Goal: Information Seeking & Learning: Learn about a topic

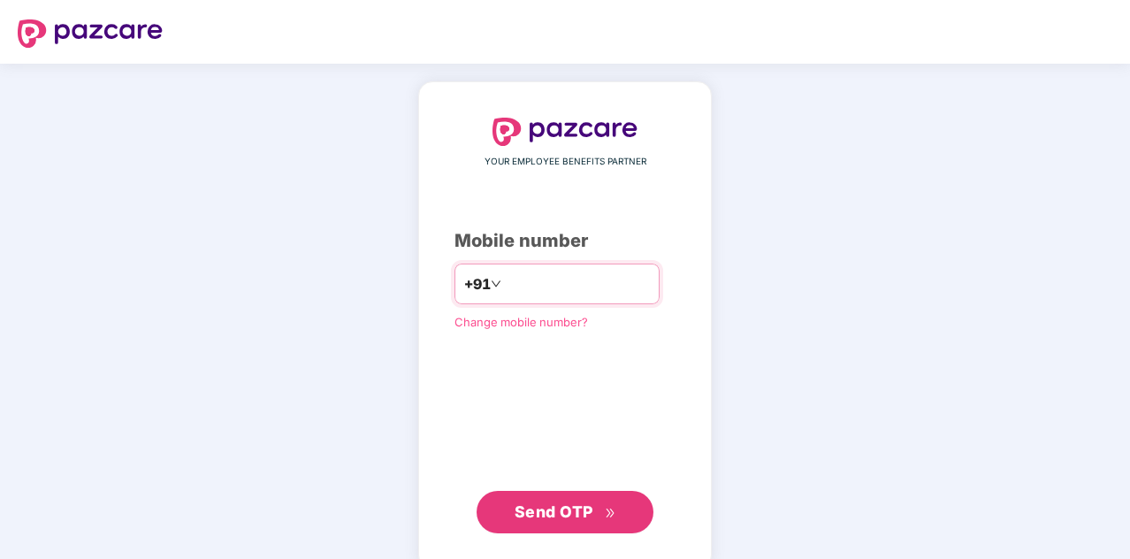
click at [523, 284] on input "number" at bounding box center [577, 284] width 145 height 28
type input "**********"
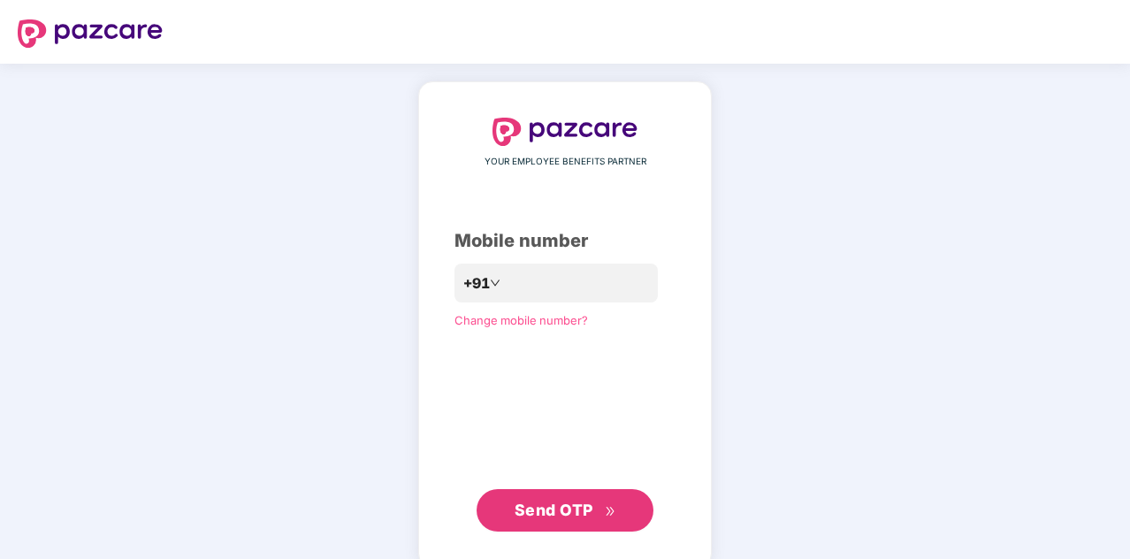
click at [538, 498] on button "Send OTP" at bounding box center [565, 510] width 177 height 42
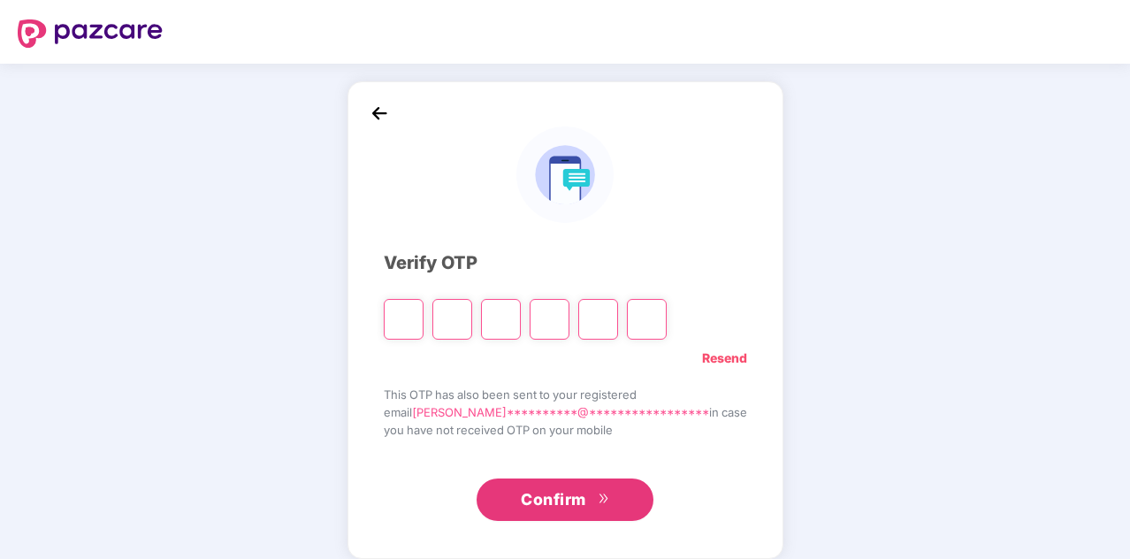
type input "*"
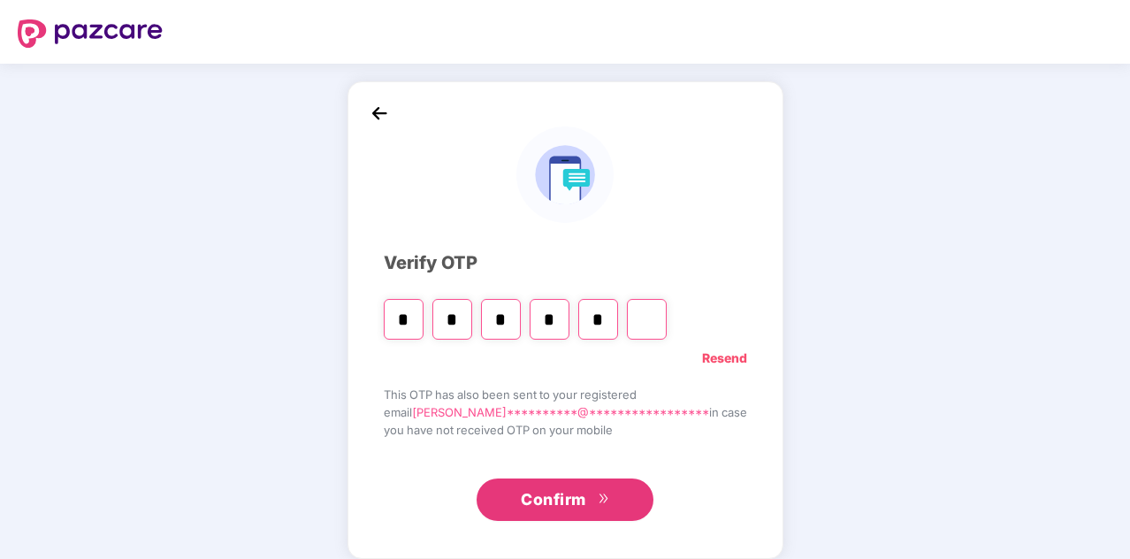
type input "*"
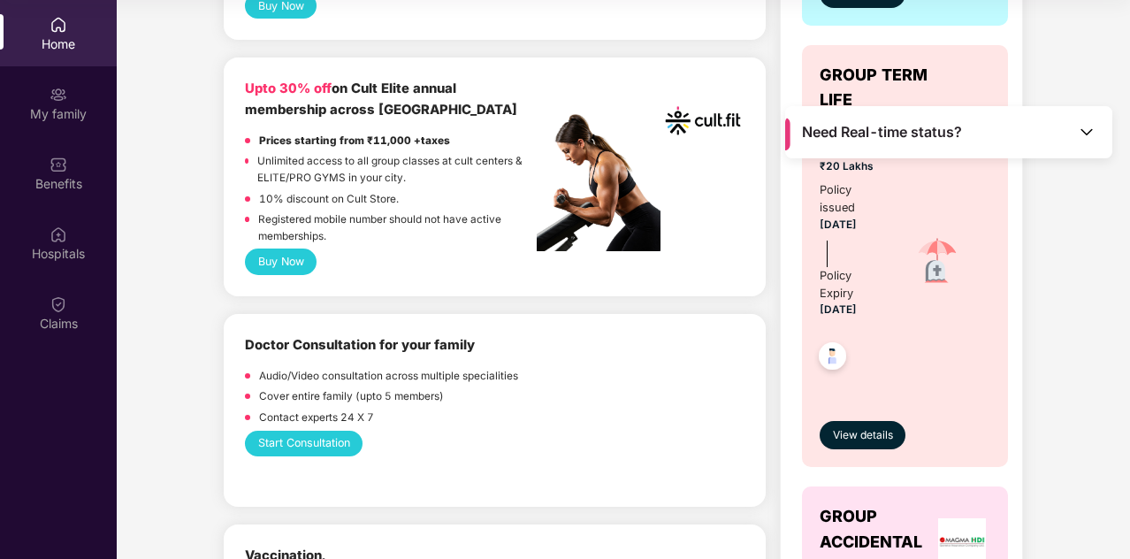
scroll to position [700, 0]
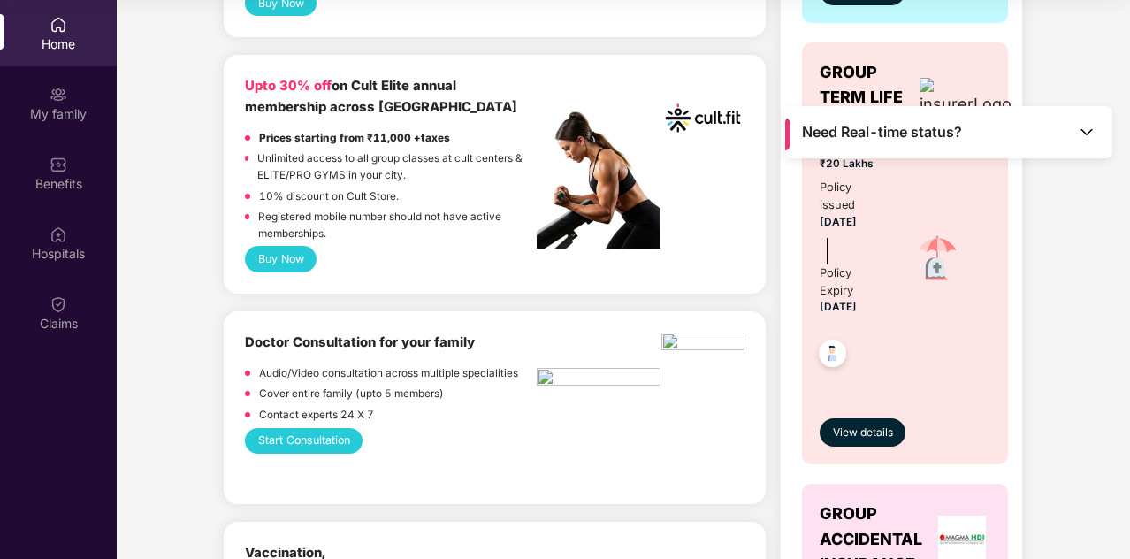
click at [290, 254] on button "Buy Now" at bounding box center [281, 259] width 72 height 26
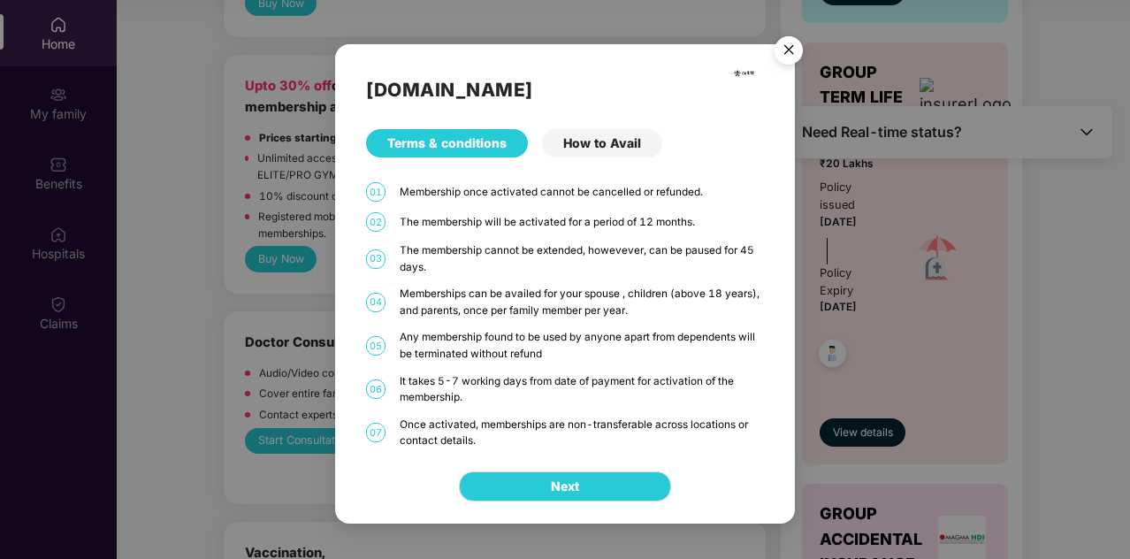
click at [615, 144] on div "How to Avail" at bounding box center [602, 143] width 120 height 28
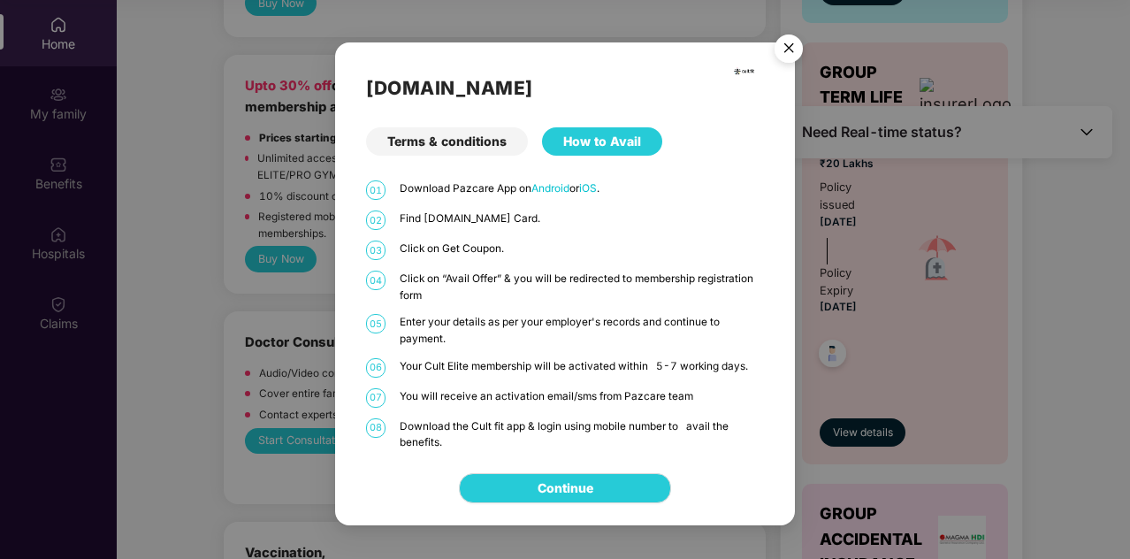
click at [456, 124] on div "[DOMAIN_NAME] Terms & conditions How to Avail 01 Download Pazcare App on Androi…" at bounding box center [565, 246] width 460 height 409
click at [452, 139] on div "Terms & conditions" at bounding box center [447, 141] width 162 height 28
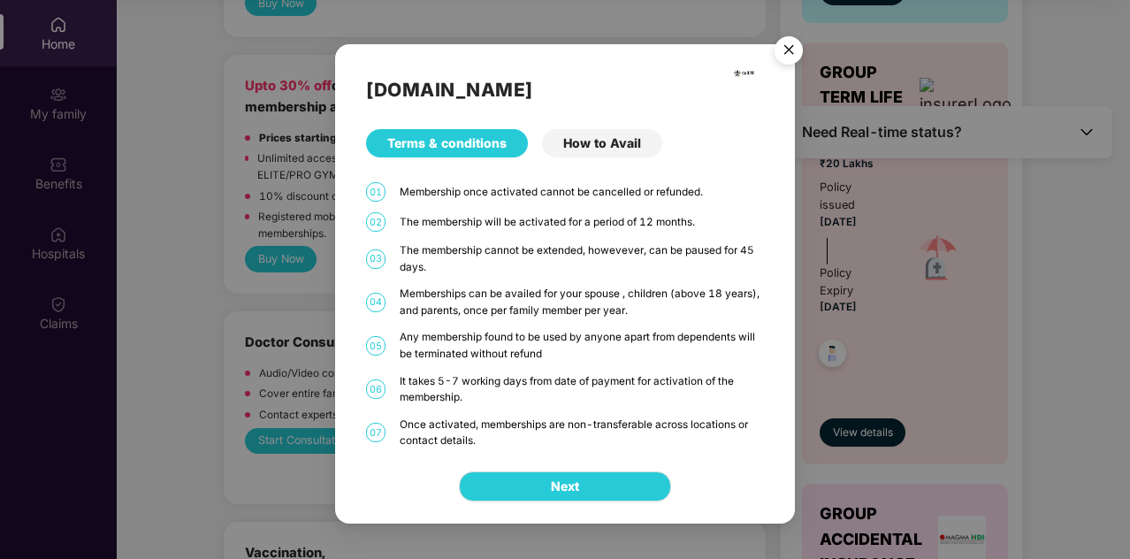
click at [791, 45] on img "Close" at bounding box center [789, 53] width 50 height 50
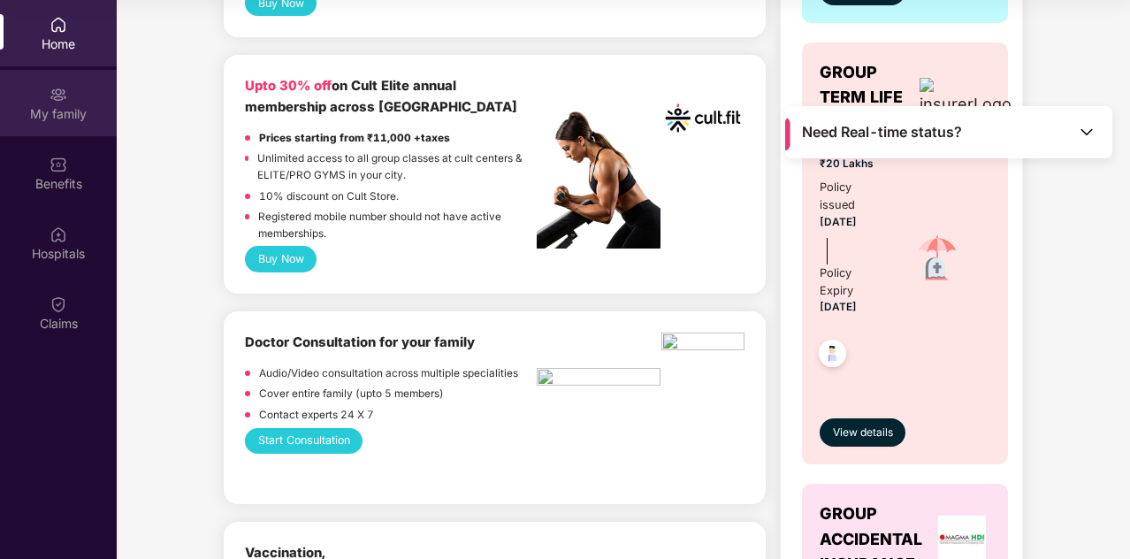
click at [73, 98] on div "My family" at bounding box center [58, 103] width 117 height 66
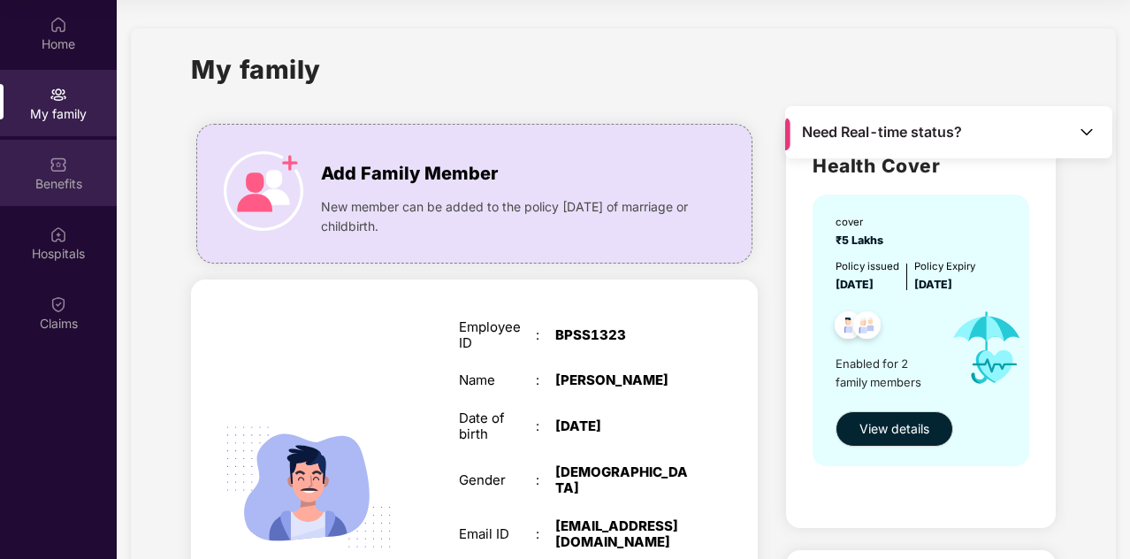
click at [71, 171] on div "Benefits" at bounding box center [58, 173] width 117 height 66
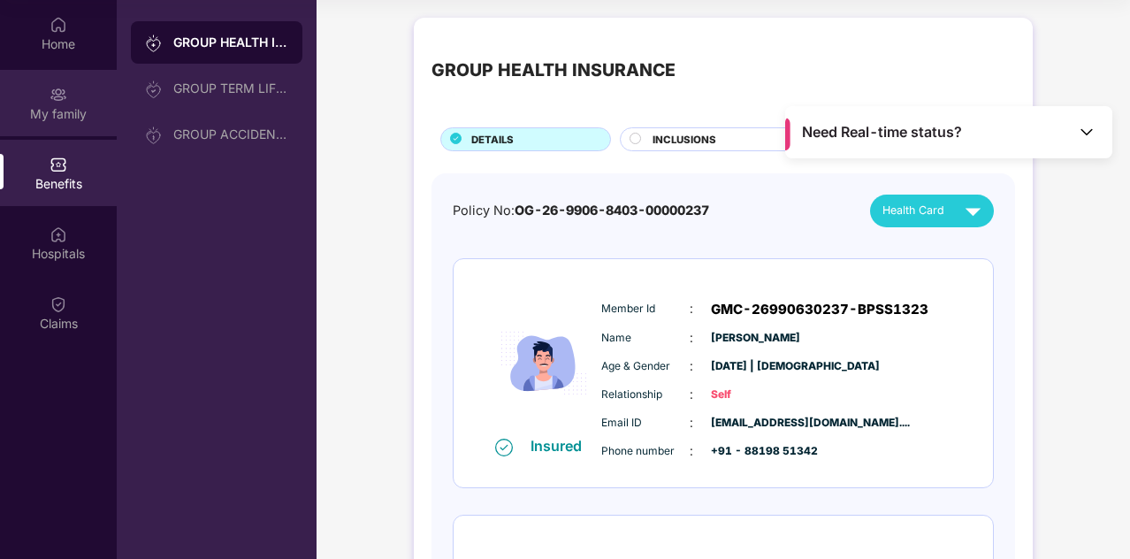
click at [67, 121] on div "My family" at bounding box center [58, 114] width 117 height 18
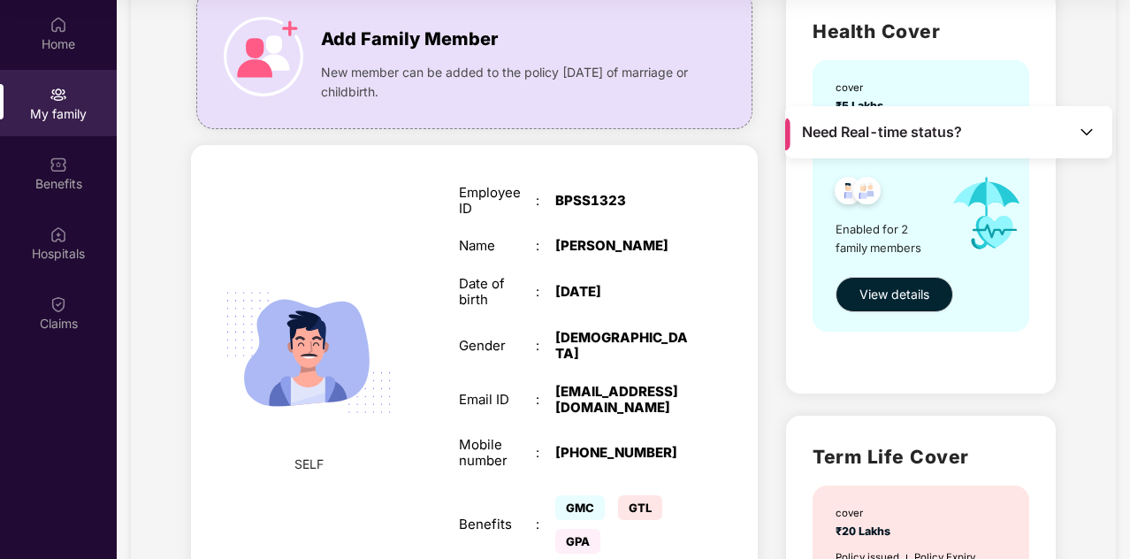
scroll to position [134, 0]
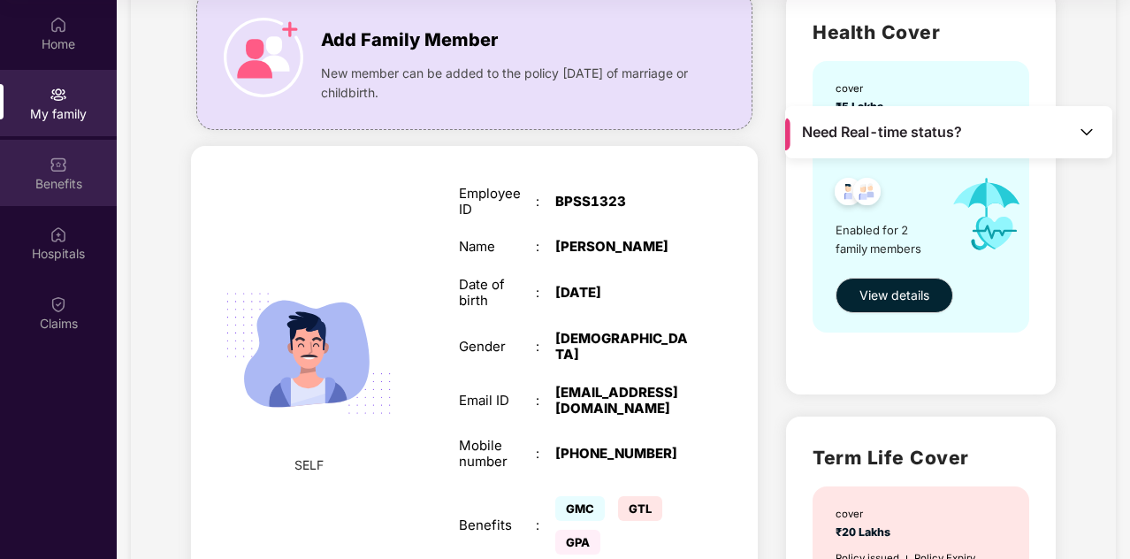
click at [73, 177] on div "Benefits" at bounding box center [58, 184] width 117 height 18
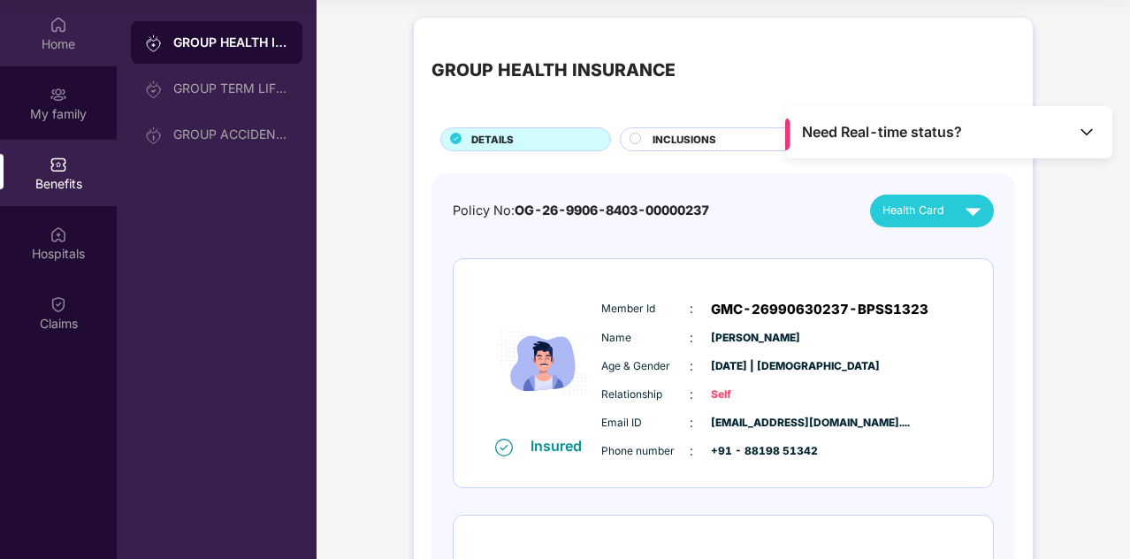
click at [57, 32] on img at bounding box center [59, 25] width 18 height 18
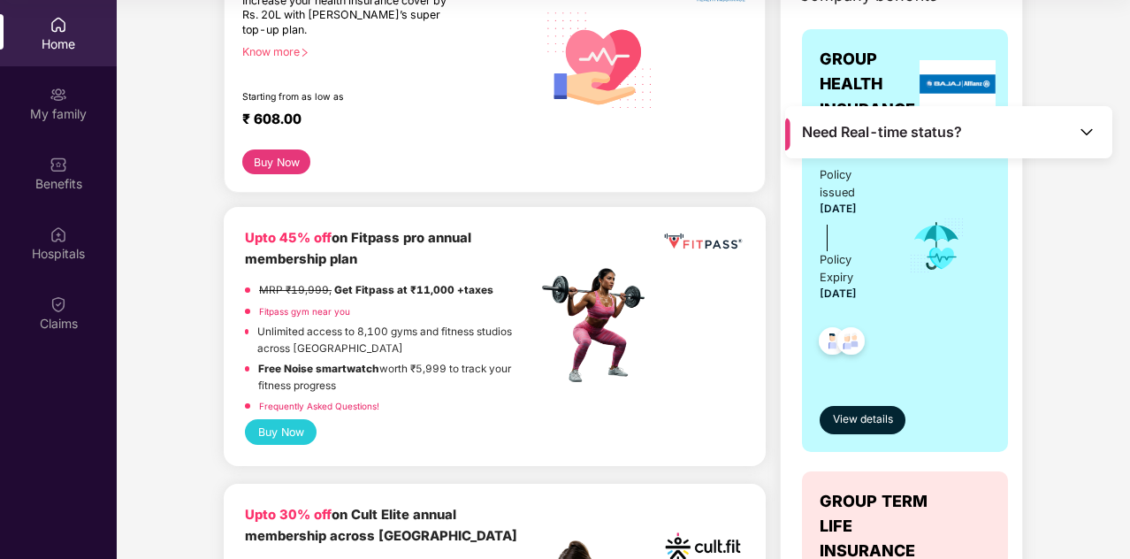
scroll to position [268, 0]
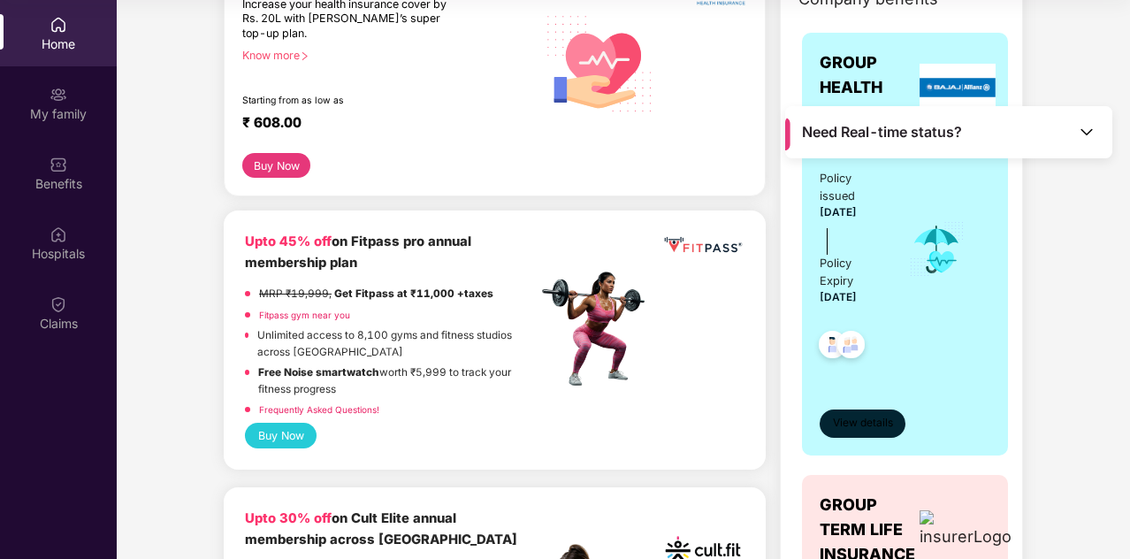
click at [872, 428] on span "View details" at bounding box center [863, 423] width 60 height 17
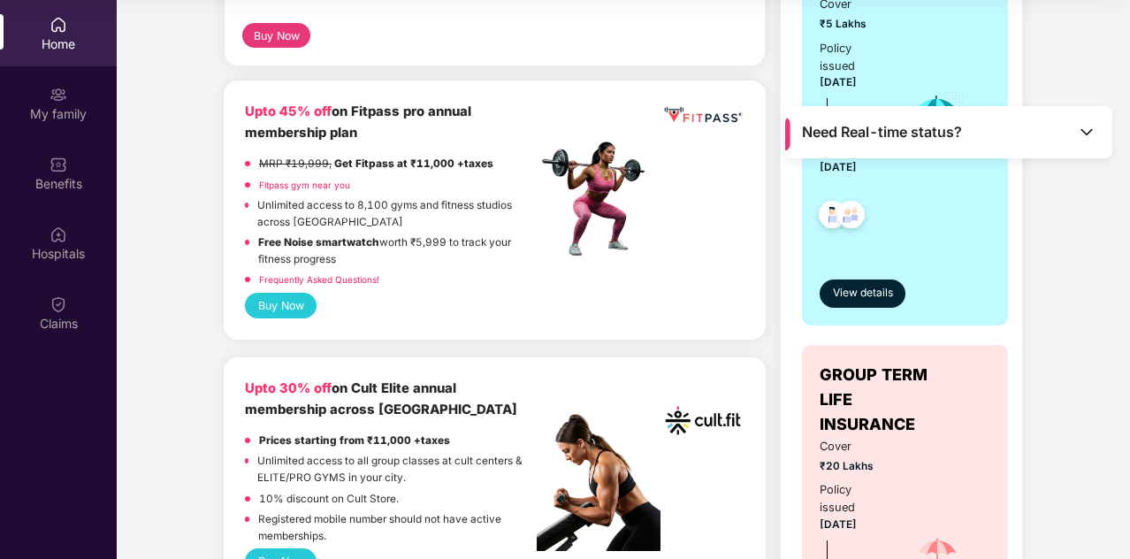
scroll to position [399, 0]
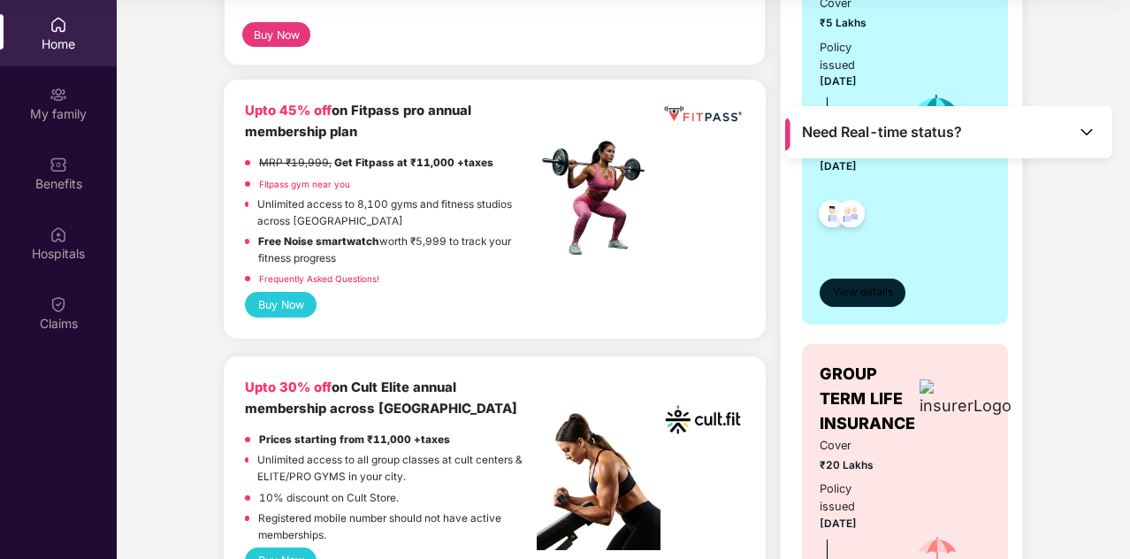
click at [880, 284] on span "View details" at bounding box center [863, 292] width 60 height 17
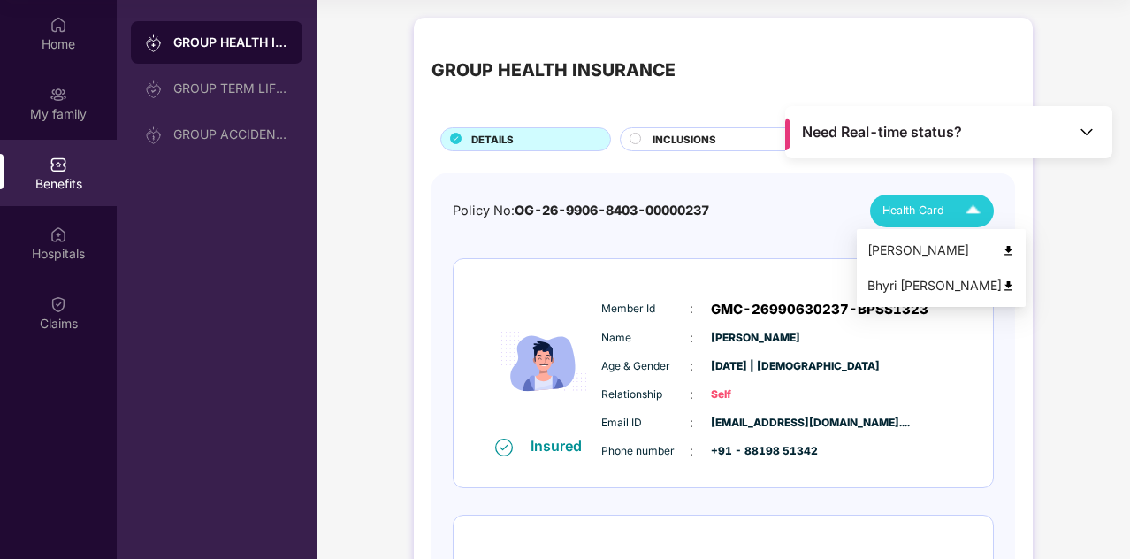
click at [897, 211] on span "Health Card" at bounding box center [914, 211] width 62 height 18
click at [1002, 281] on img at bounding box center [1008, 285] width 13 height 13
click at [955, 203] on div "Health Card" at bounding box center [936, 210] width 106 height 31
click at [1002, 249] on img at bounding box center [1008, 250] width 13 height 13
